Goal: Task Accomplishment & Management: Complete application form

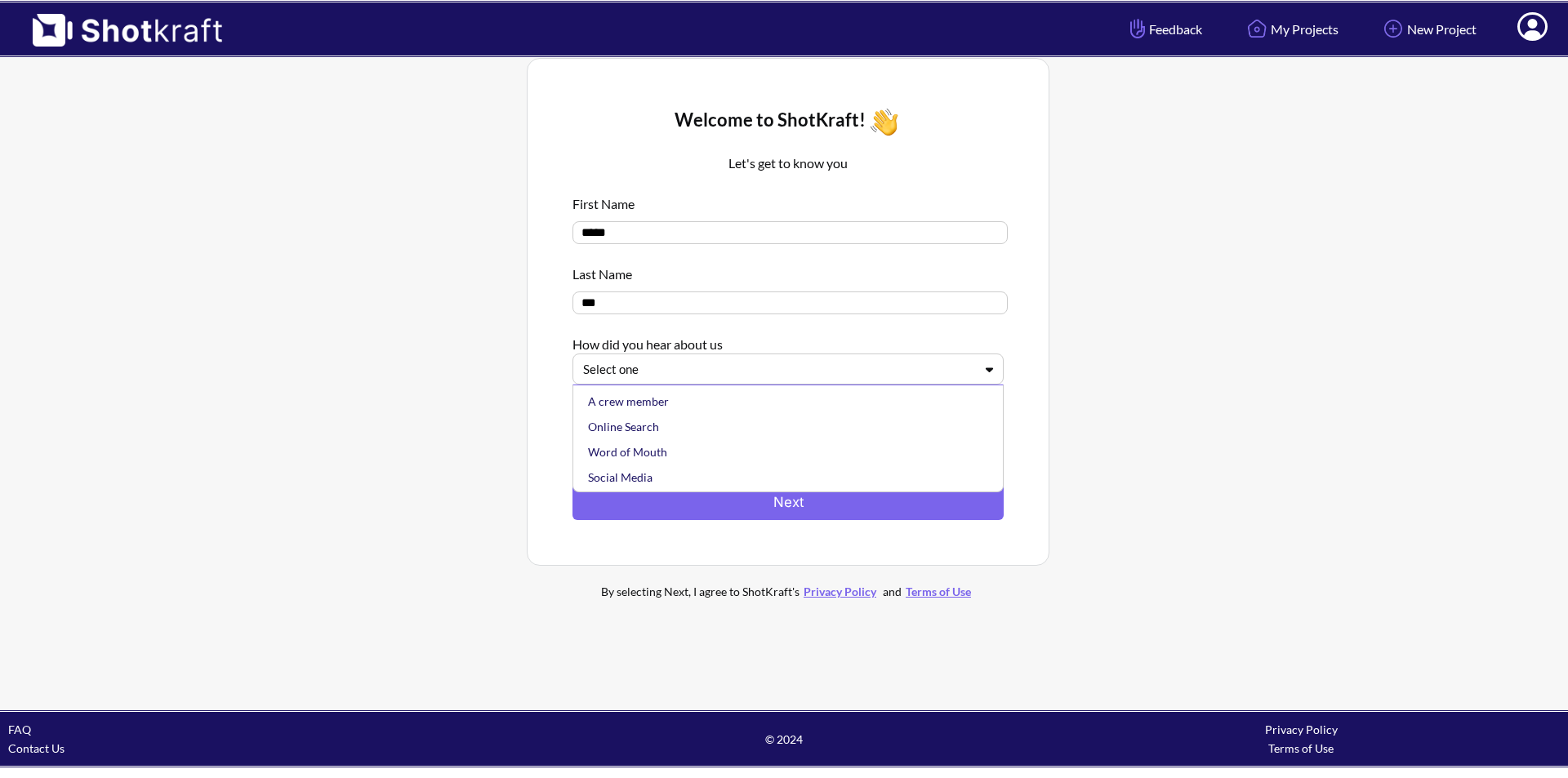
click at [946, 385] on div "Select one" at bounding box center [788, 368] width 431 height 31
click at [649, 476] on div "Other" at bounding box center [792, 476] width 415 height 26
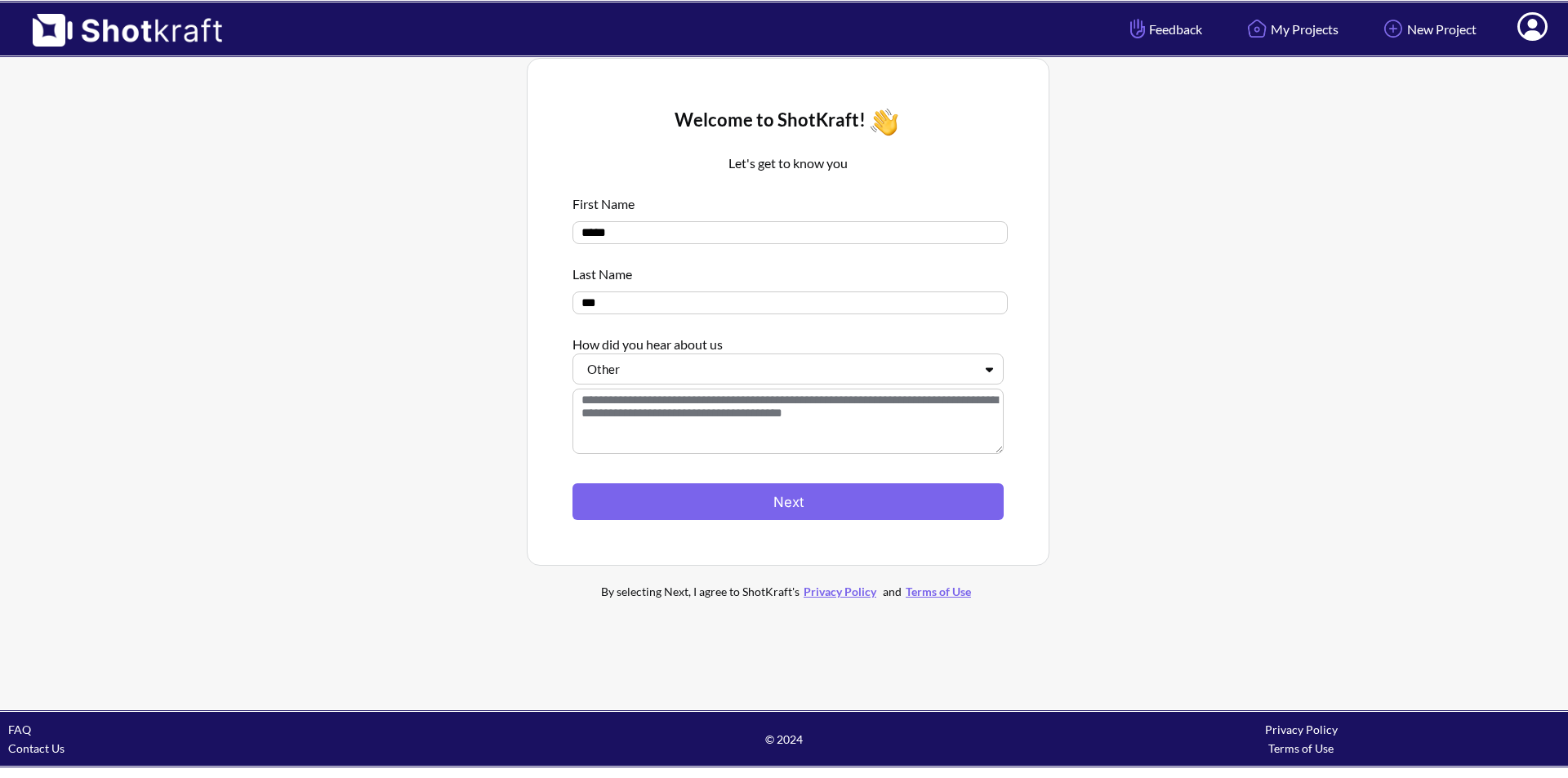
click at [717, 414] on textarea at bounding box center [788, 421] width 431 height 65
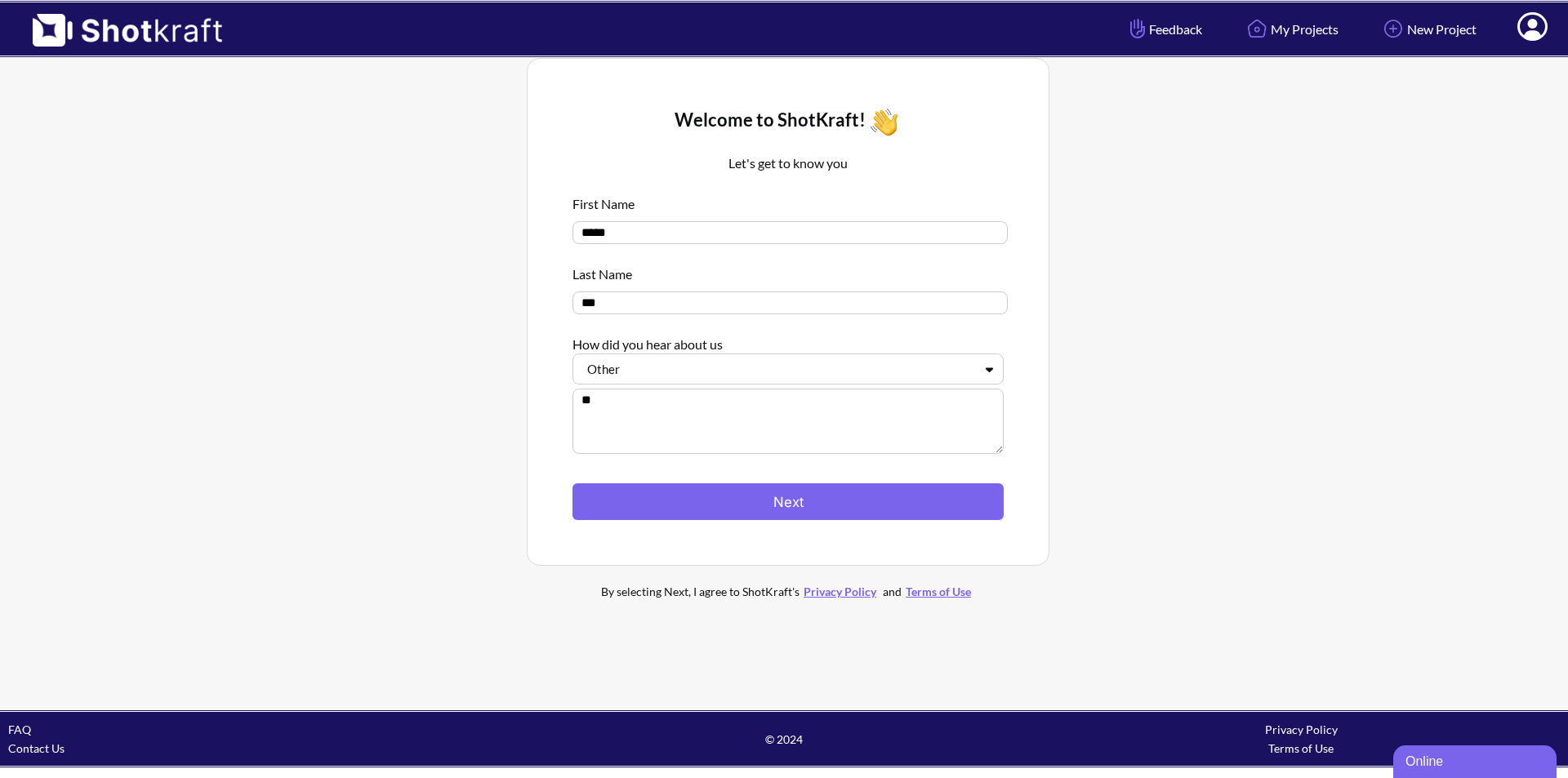
type textarea "*"
type textarea "*******"
click at [866, 513] on button "Next" at bounding box center [788, 501] width 431 height 37
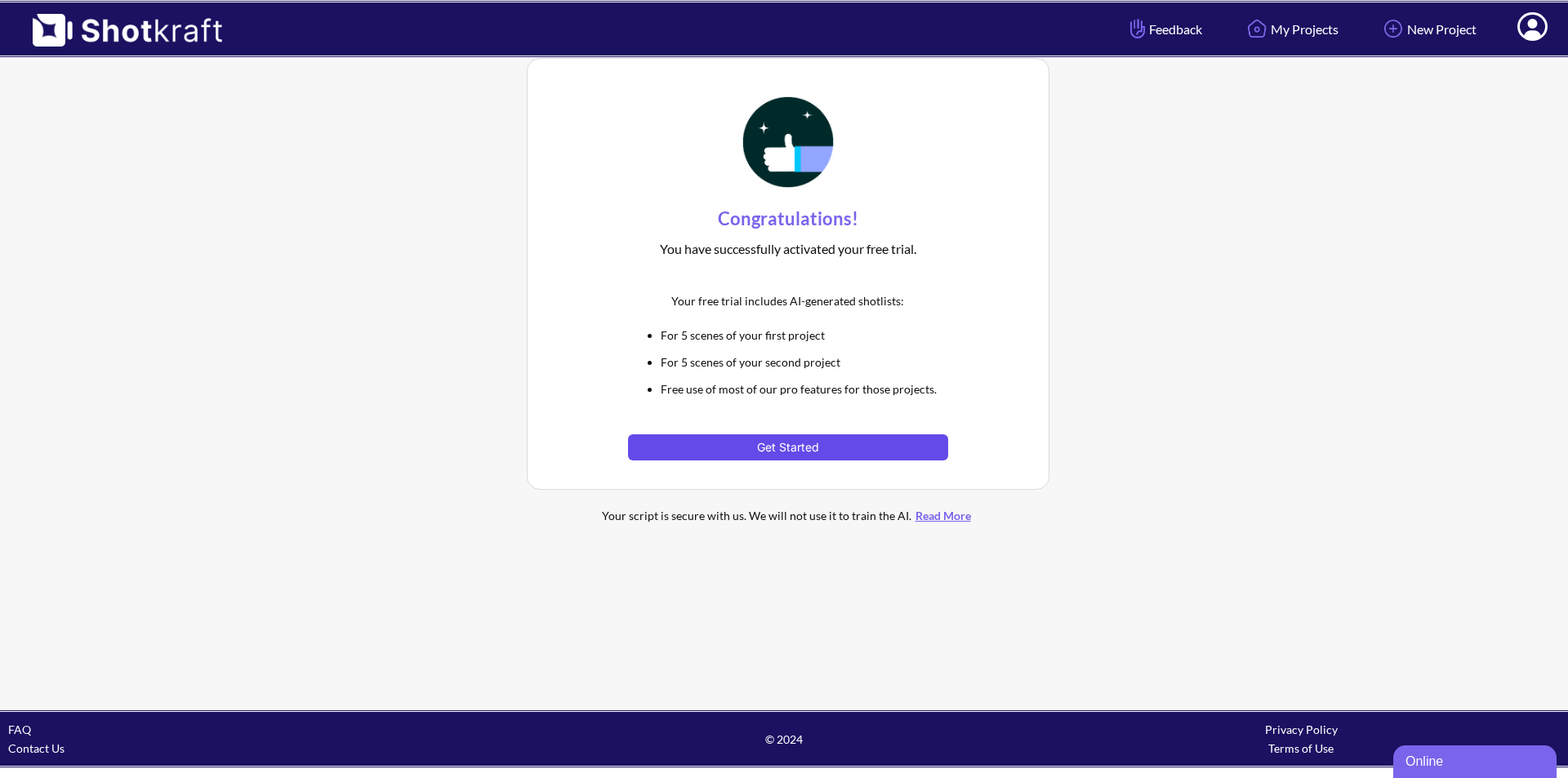
click at [742, 442] on button "Get Started" at bounding box center [787, 447] width 319 height 26
